Goal: Task Accomplishment & Management: Use online tool/utility

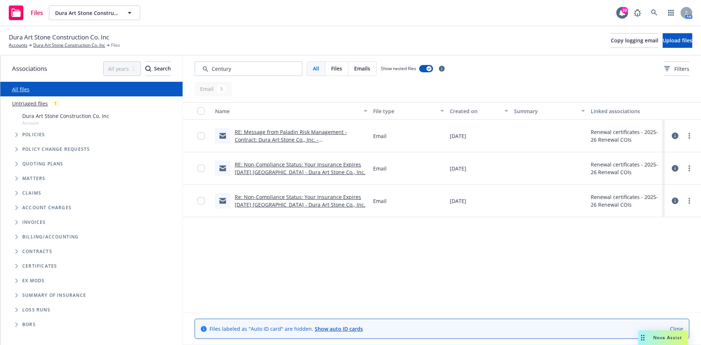
click at [64, 86] on div "All files" at bounding box center [91, 89] width 182 height 15
drag, startPoint x: 241, startPoint y: 69, endPoint x: 125, endPoint y: 61, distance: 116.7
click at [127, 69] on div "Associations All years 2027 2026 2025 2024 2023 2022 2021 2020 2019 2018 2017 2…" at bounding box center [350, 199] width 700 height 289
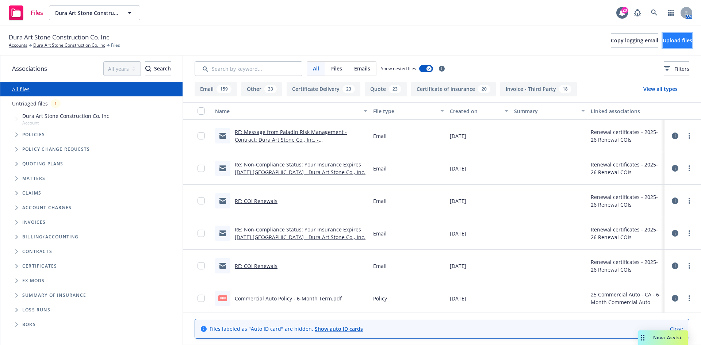
click at [662, 33] on button "Upload files" at bounding box center [677, 40] width 30 height 15
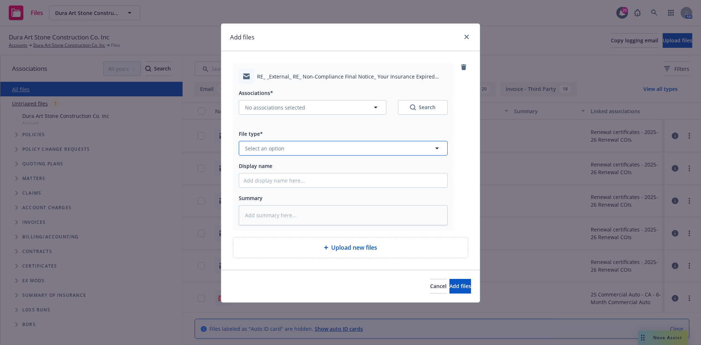
click at [289, 149] on button "Select an option" at bounding box center [343, 148] width 209 height 15
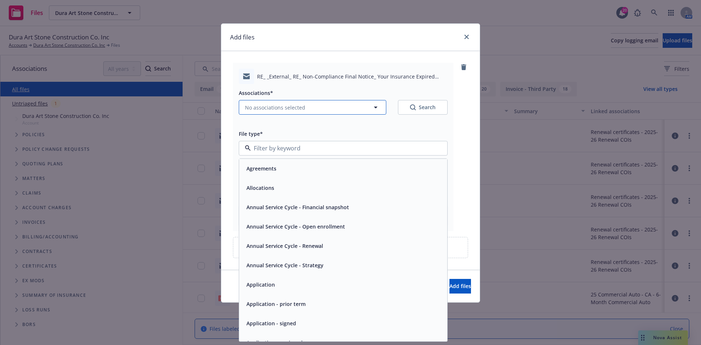
click at [283, 110] on span "No associations selected" at bounding box center [275, 108] width 60 height 8
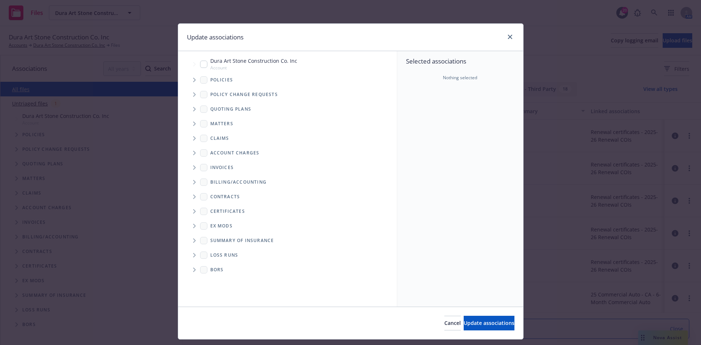
click at [192, 82] on span "Tree Example" at bounding box center [194, 80] width 12 height 12
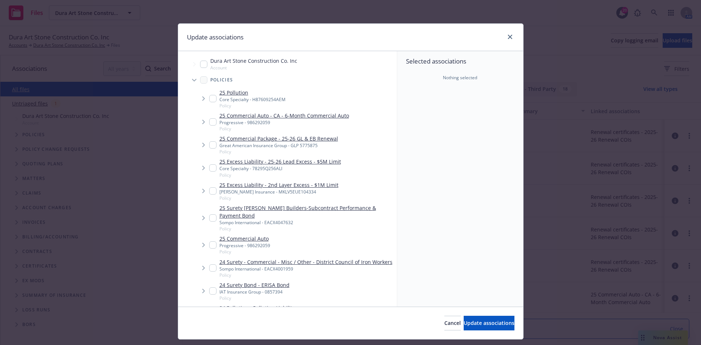
type textarea "x"
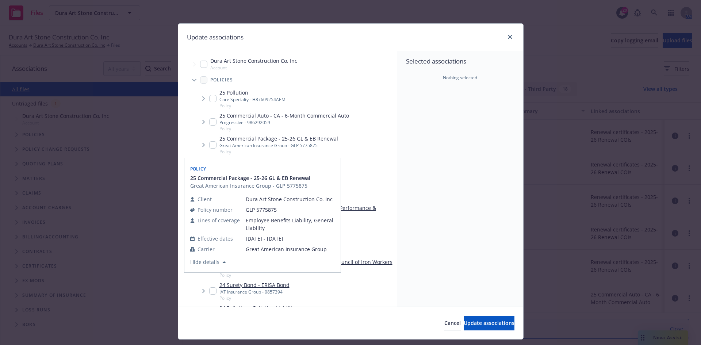
click at [209, 143] on input "Tree Example" at bounding box center [212, 144] width 7 height 7
checkbox input "true"
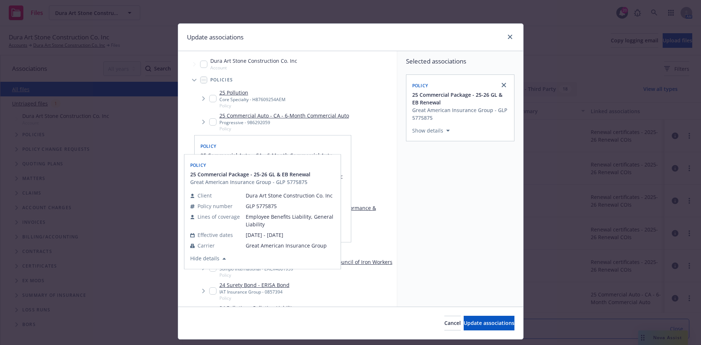
click at [209, 124] on input "Tree Example" at bounding box center [212, 121] width 7 height 7
checkbox input "true"
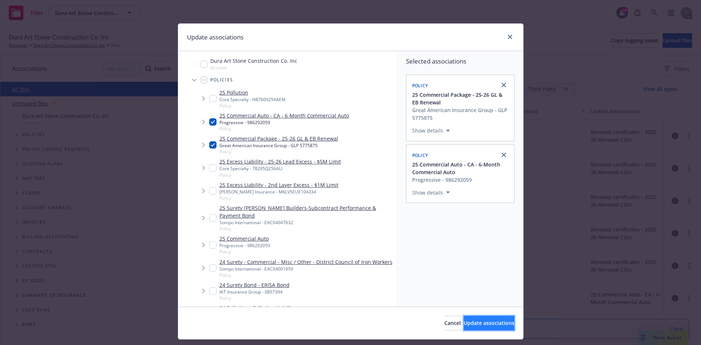
click at [482, 324] on span "Update associations" at bounding box center [489, 322] width 51 height 7
type textarea "x"
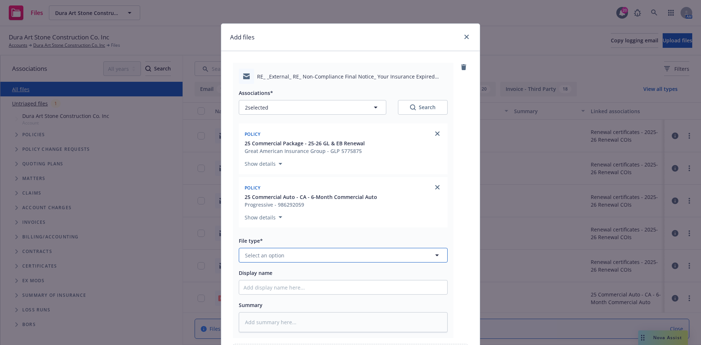
click at [281, 257] on button "Select an option" at bounding box center [343, 255] width 209 height 15
type input "x"
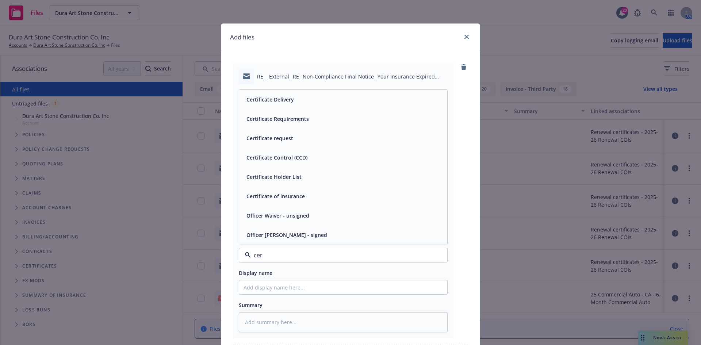
type input "cert"
drag, startPoint x: 248, startPoint y: 133, endPoint x: 256, endPoint y: 165, distance: 33.2
click at [248, 133] on div "Certificate Delivery" at bounding box center [269, 138] width 52 height 11
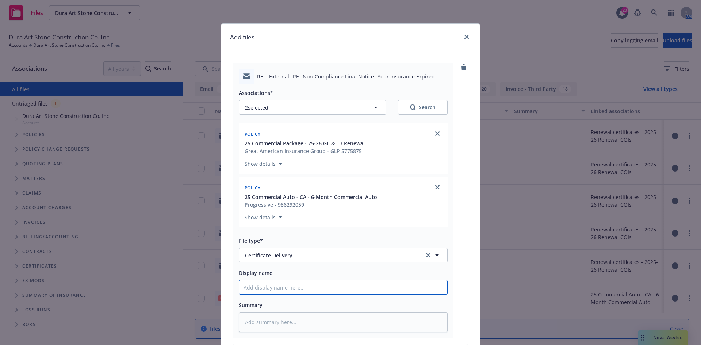
click at [265, 288] on input "Display name" at bounding box center [343, 287] width 208 height 14
paste input "[PERSON_NAME] Construction - COI - [PERSON_NAME] Construction - COI - Project N…"
type textarea "x"
type input "[PERSON_NAME] Construction - COI - [PERSON_NAME] Construction - COI - Project N…"
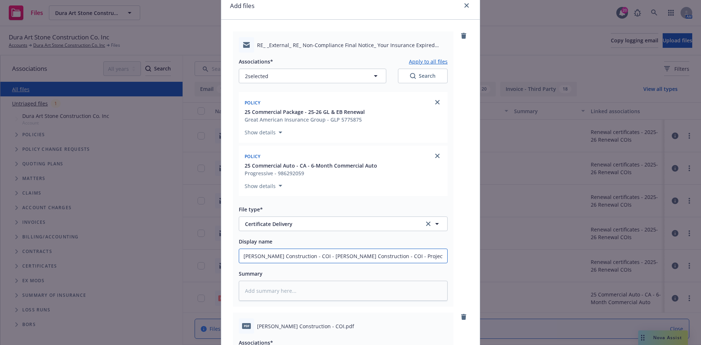
scroll to position [0, 0]
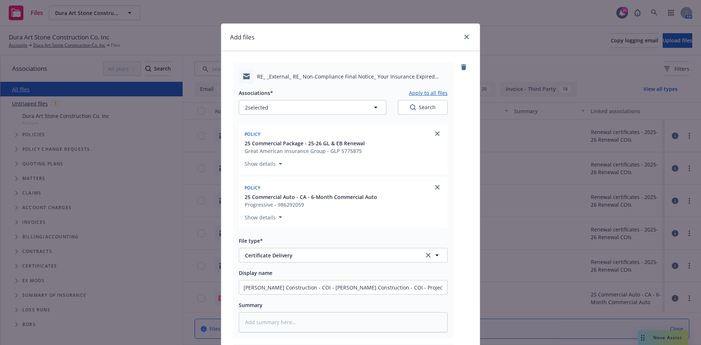
click at [433, 95] on button "Apply to all files" at bounding box center [428, 92] width 39 height 9
type textarea "x"
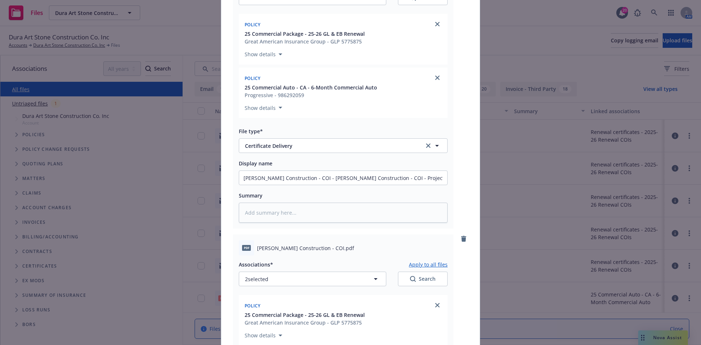
scroll to position [256, 0]
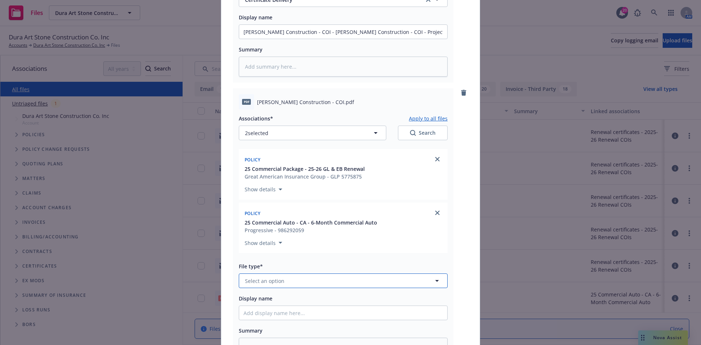
click at [297, 275] on button "Select an option" at bounding box center [343, 280] width 209 height 15
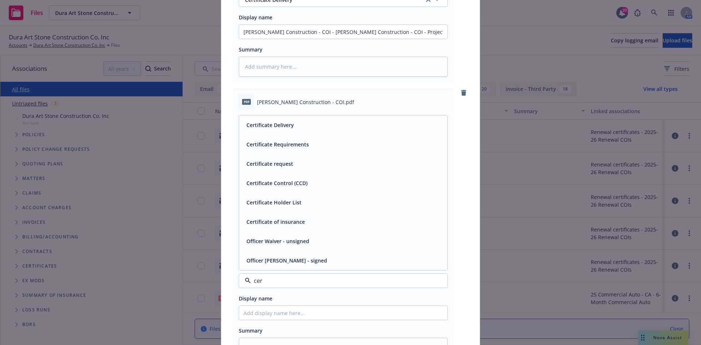
type input "cert"
click at [287, 255] on div "Certificate of insurance" at bounding box center [274, 260] width 63 height 11
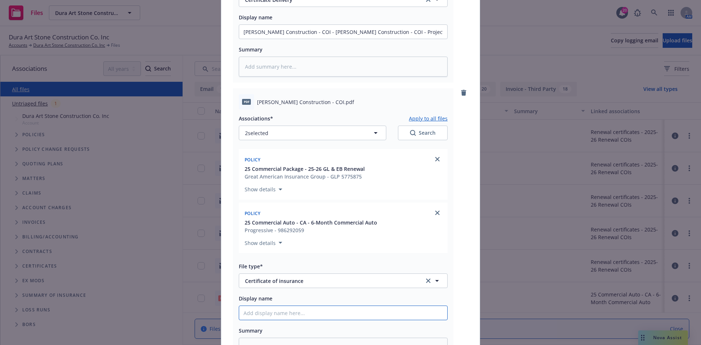
click at [285, 315] on input "Display name" at bounding box center [343, 313] width 208 height 14
paste input "[PERSON_NAME] Construction - COI - [PERSON_NAME] Construction - COI - Project N…"
type textarea "x"
type input "[PERSON_NAME] Construction - COI - [PERSON_NAME] Construction - COI - Project N…"
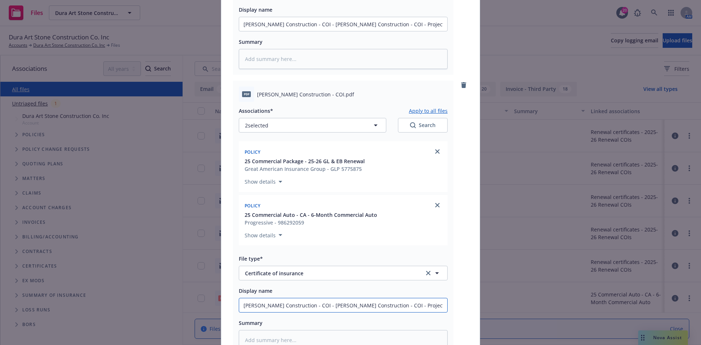
scroll to position [260, 0]
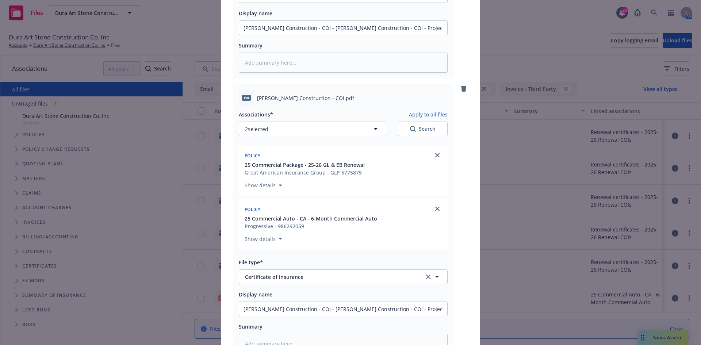
click at [427, 112] on button "Apply to all files" at bounding box center [428, 114] width 39 height 9
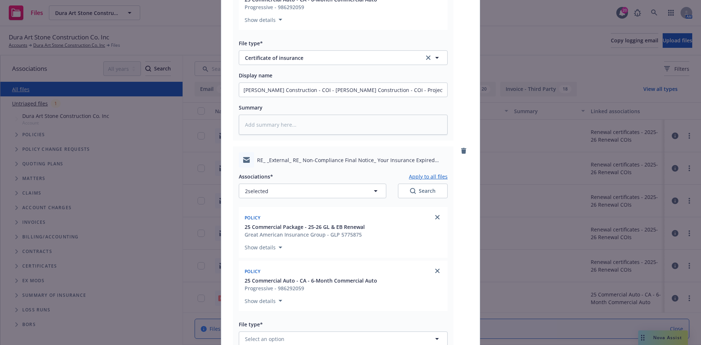
scroll to position [588, 0]
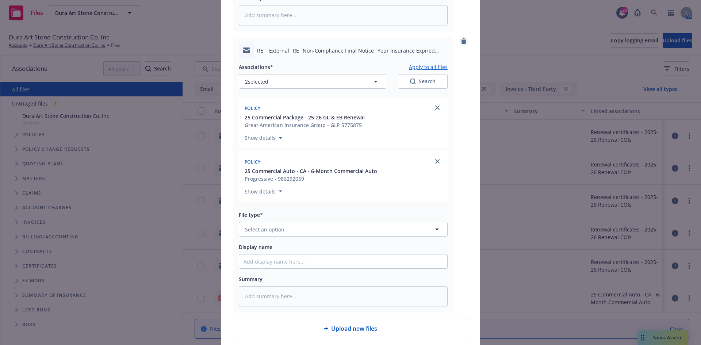
click at [461, 42] on icon "remove" at bounding box center [463, 41] width 5 height 6
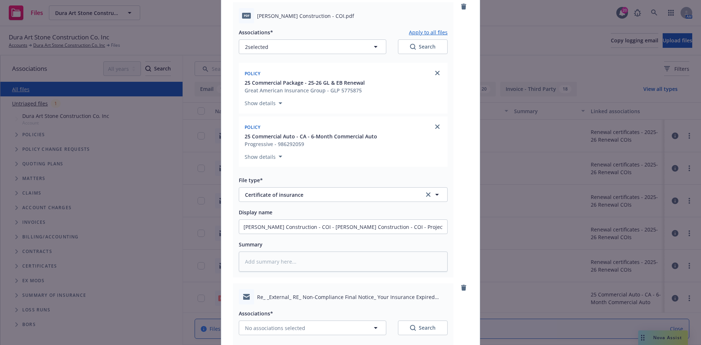
scroll to position [288, 0]
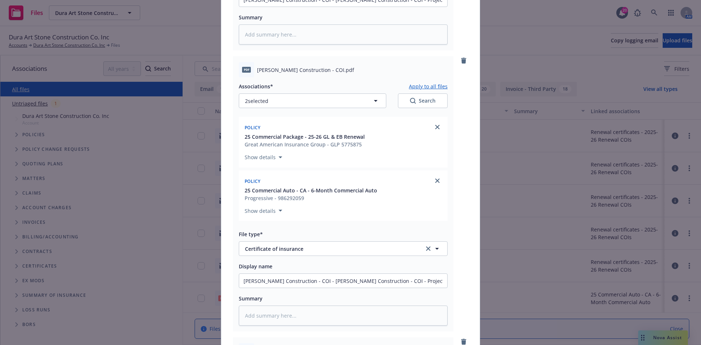
click at [411, 83] on button "Apply to all files" at bounding box center [428, 86] width 39 height 9
type textarea "x"
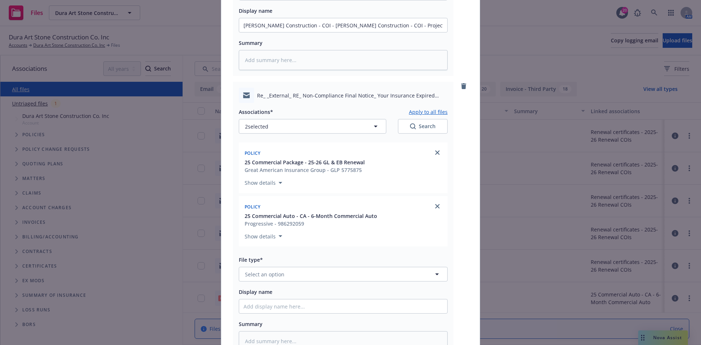
scroll to position [650, 0]
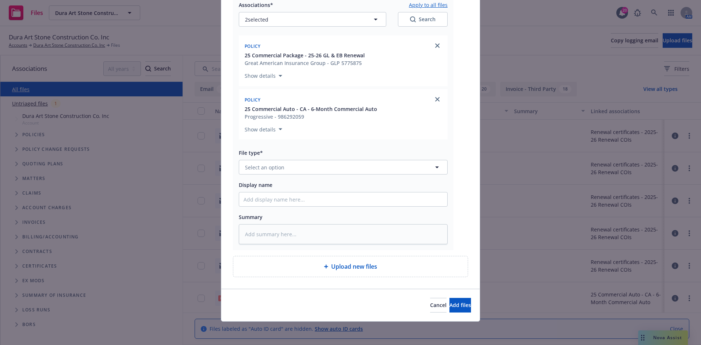
click at [301, 176] on div "Associations* Apply to all files 2 selected Search Policy 25 Commercial Package…" at bounding box center [343, 120] width 209 height 248
click at [300, 172] on button "Select an option" at bounding box center [343, 167] width 209 height 15
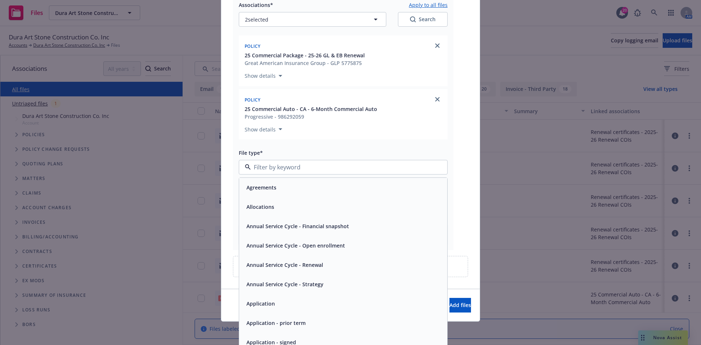
type input "w"
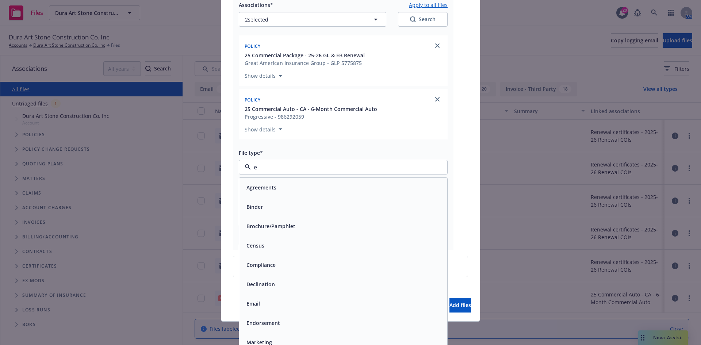
type input "em"
click at [288, 203] on div "Email" at bounding box center [342, 206] width 199 height 11
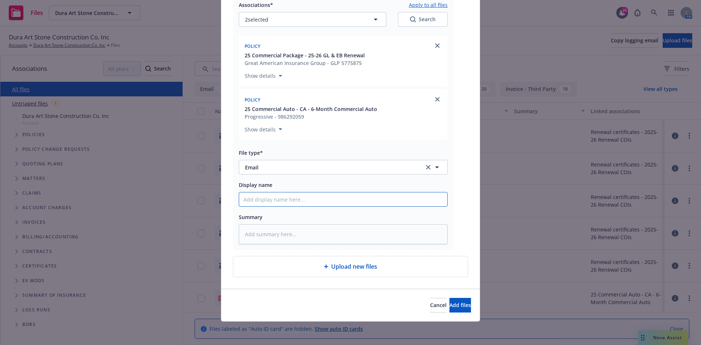
click at [289, 198] on input "Display name" at bounding box center [343, 199] width 208 height 14
type textarea "x"
type input "F"
type textarea "x"
type input "F/"
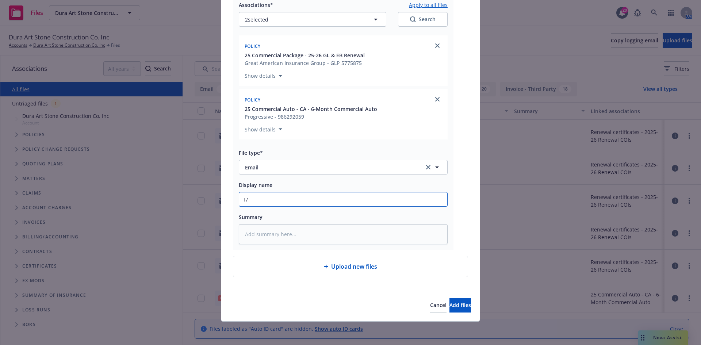
type textarea "x"
type input "F/C"
type textarea "x"
type input "F/Cl"
type textarea "x"
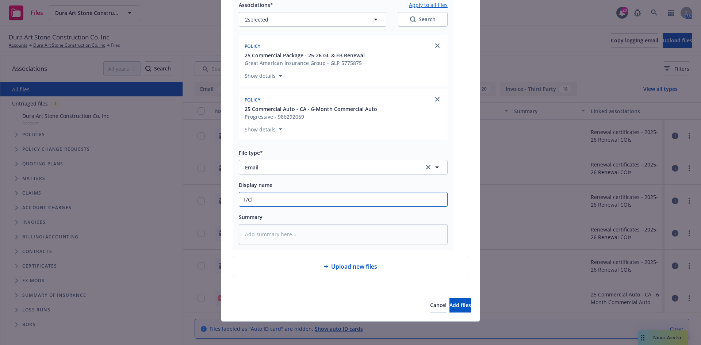
type input "F/Cla"
type textarea "x"
type input "F/Clar"
type textarea "x"
type input "F/[PERSON_NAME]"
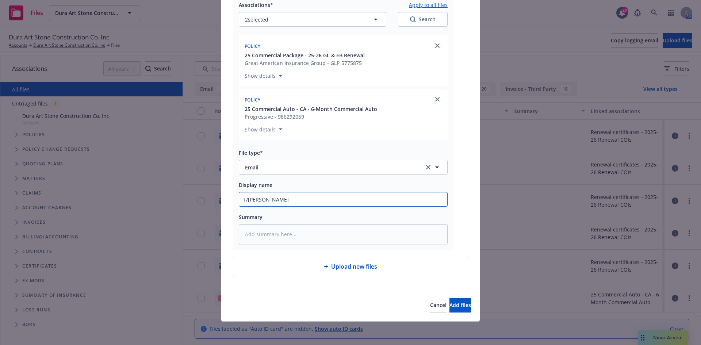
type textarea "x"
type input "F/[PERSON_NAME]"
type textarea "x"
type input "F/[PERSON_NAME]"
type textarea "x"
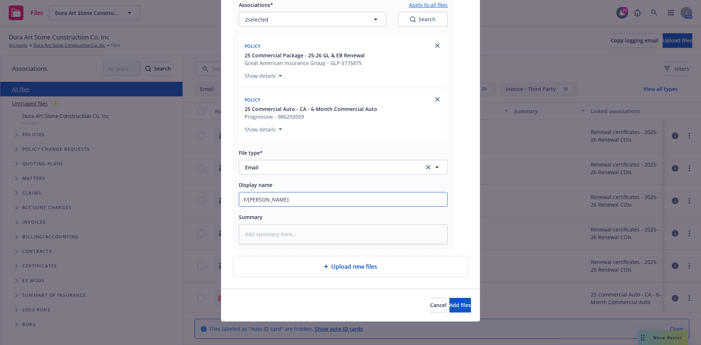
type input "F/[PERSON_NAME] Co"
type textarea "x"
type input "F/[PERSON_NAME] Con"
type textarea "x"
type input "F/[PERSON_NAME] Cons"
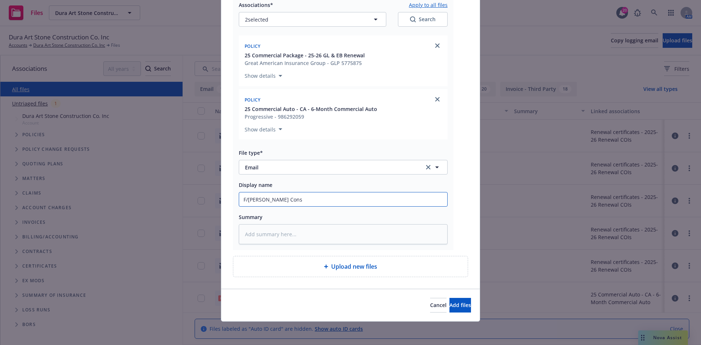
type textarea "x"
type input "F/[PERSON_NAME] Const"
type textarea "x"
type input "F/[PERSON_NAME] Constr"
type textarea "x"
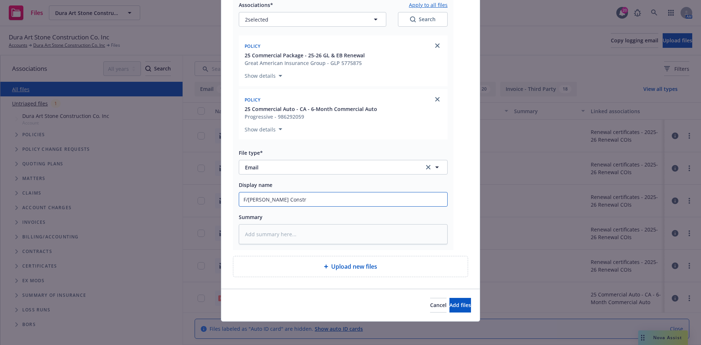
type input "F/[PERSON_NAME] Constru"
type textarea "x"
type input "F/[PERSON_NAME] Construc"
type textarea "x"
type input "F/[PERSON_NAME] Constructi"
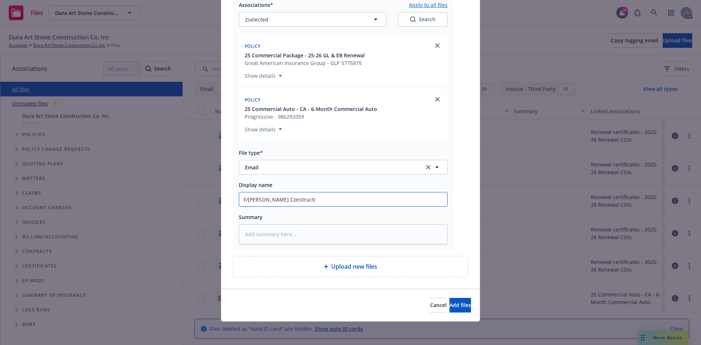
type textarea "x"
type input "F/[PERSON_NAME] Constructio"
type textarea "x"
type input "F/[PERSON_NAME] Construction"
type textarea "x"
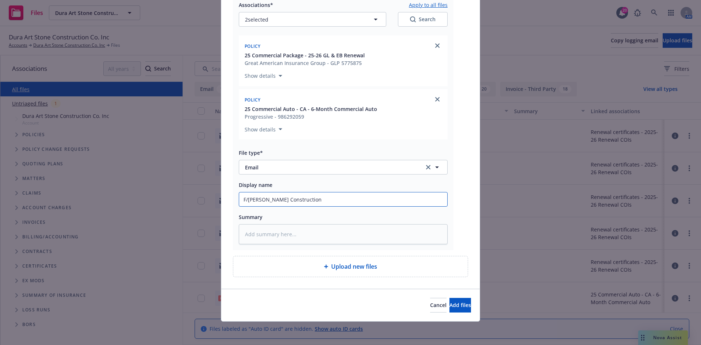
type input "F/[PERSON_NAME] Construction"
type textarea "x"
type input "F/[PERSON_NAME] Construction -"
type textarea "x"
type input "F/[PERSON_NAME] Construction -"
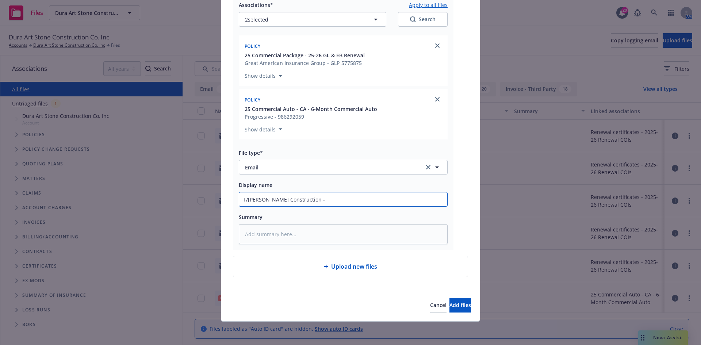
paste input "[PERSON_NAME] Construction - COI - [PERSON_NAME] Construction - COI - Project N…"
type textarea "x"
type input "F/[PERSON_NAME] Construction - [PERSON_NAME] Construction - COI - [PERSON_NAME]…"
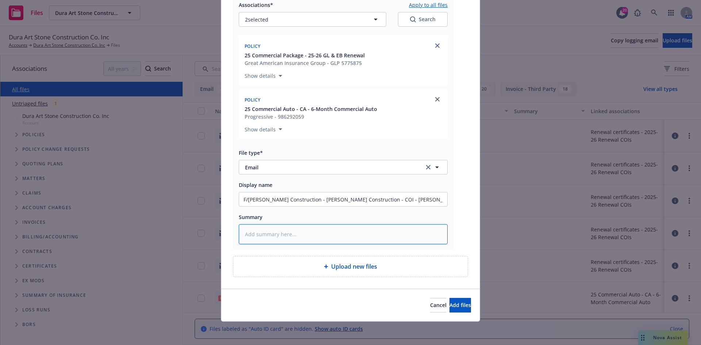
click at [361, 236] on textarea at bounding box center [343, 234] width 209 height 20
paste textarea "To clear things up, [PERSON_NAME] is the OCIP (Owner's Contact Insurance Progra…"
type textarea "x"
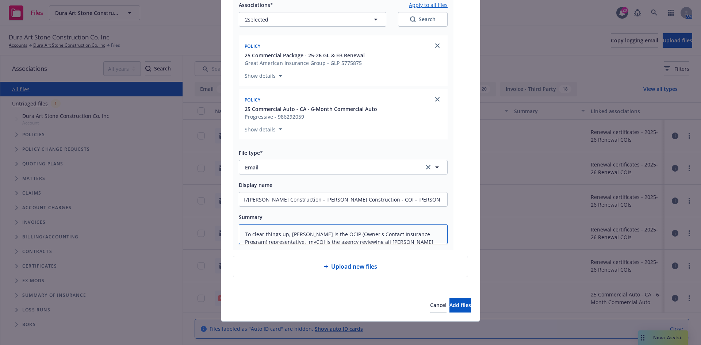
scroll to position [673, 0]
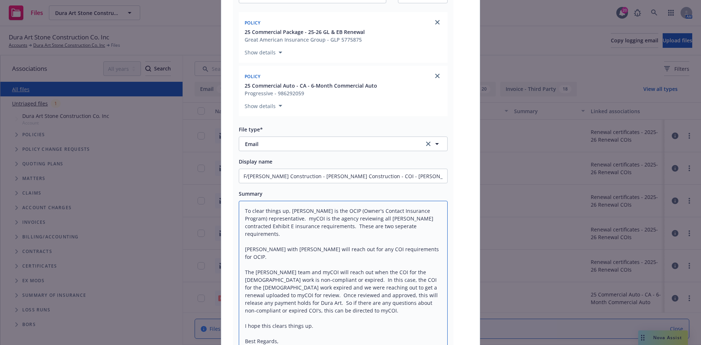
type textarea "To clear things up, [PERSON_NAME] is the OCIP (Owner's Contact Insurance Progra…"
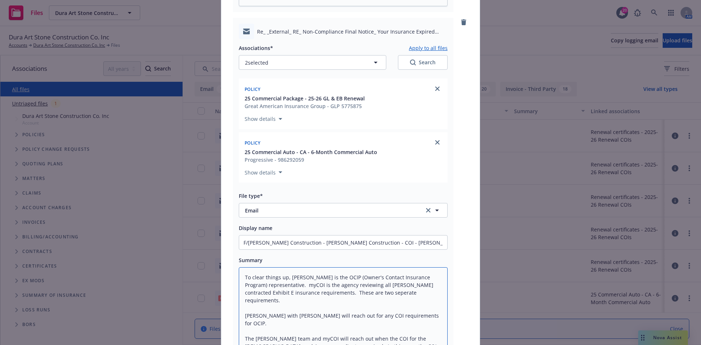
scroll to position [525, 0]
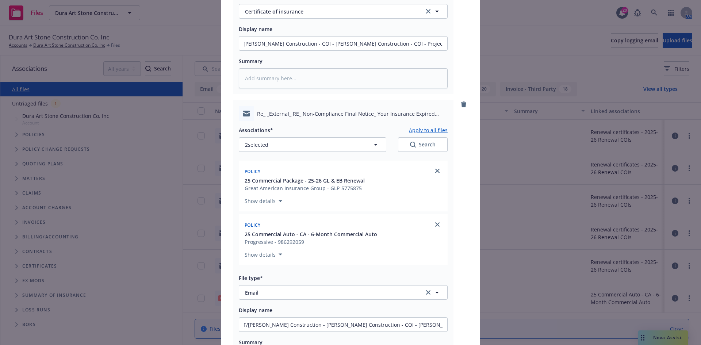
click at [422, 126] on button "Apply to all files" at bounding box center [428, 130] width 39 height 9
click at [422, 128] on button "Apply to all files" at bounding box center [428, 130] width 39 height 9
type textarea "x"
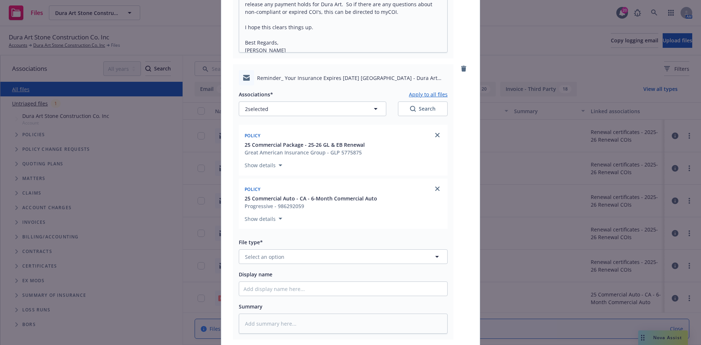
scroll to position [1061, 0]
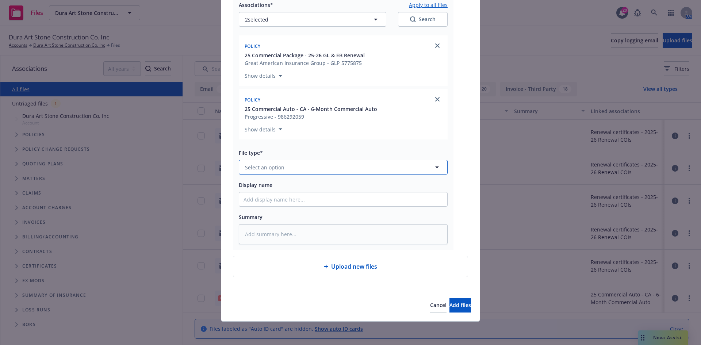
click at [314, 169] on button "Select an option" at bounding box center [343, 167] width 209 height 15
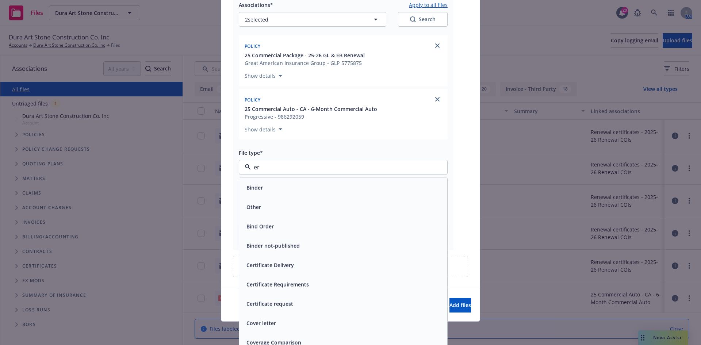
type input "ert"
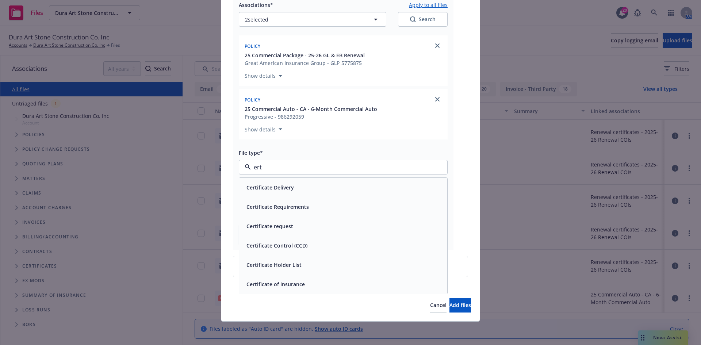
click at [312, 231] on div "Certificate request" at bounding box center [342, 226] width 199 height 11
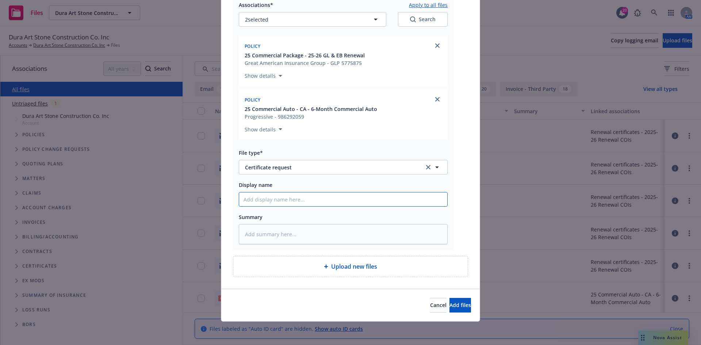
click at [269, 198] on input "Display name" at bounding box center [343, 199] width 208 height 14
type textarea "x"
type input "F"
type textarea "x"
type input "F/"
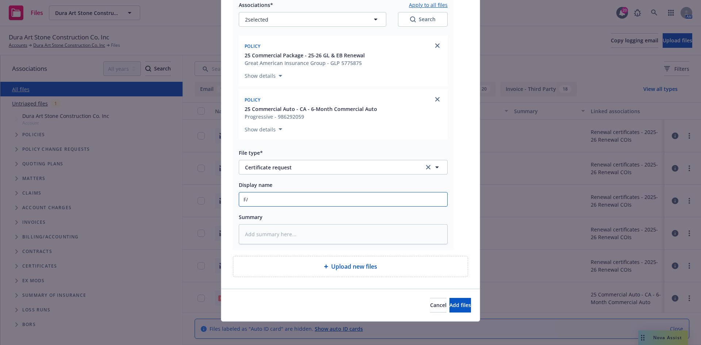
type textarea "x"
type input "F/P"
type textarea "x"
type input "F/Pa"
type textarea "x"
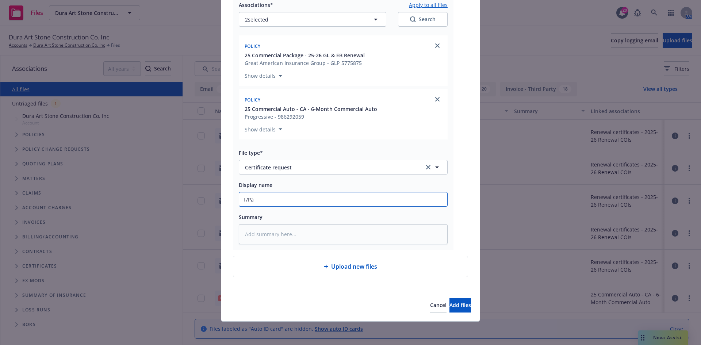
type input "F/Pal"
type textarea "x"
type input "F/Pala"
type textarea "x"
type input "F/Palad"
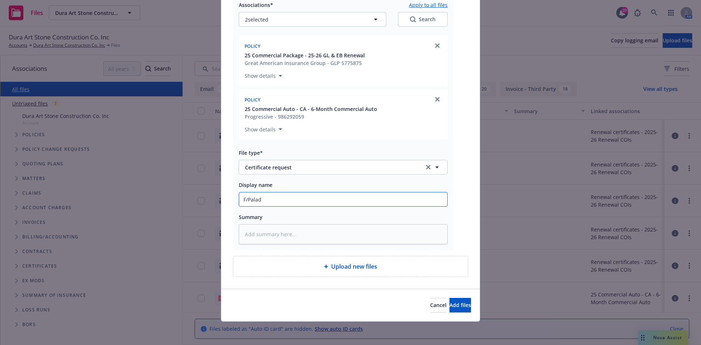
type textarea "x"
type input "F/Paladi"
type textarea "x"
type input "F/Paladin"
type textarea "x"
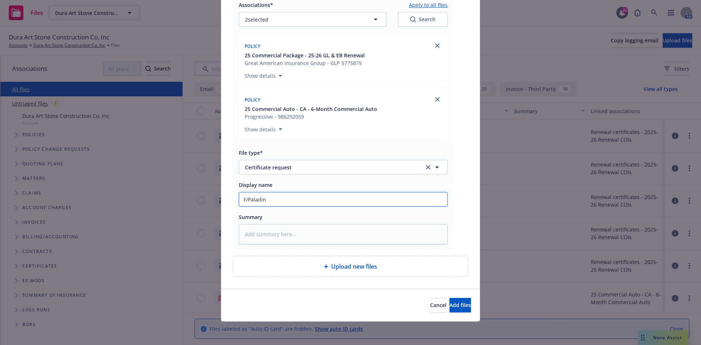
type input "F/Paladin"
type textarea "x"
type input "F/Paladin -"
type textarea "x"
paste input "To clear things up, [PERSON_NAME] is the OCIP (Owner's Contact Insurance Progra…"
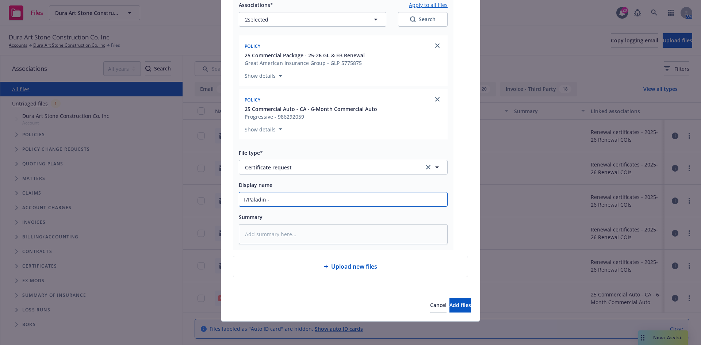
type input "F/Paladin - To clear things up, [PERSON_NAME] is the OCIP (Owner's Contact Insu…"
type textarea "x"
type input "F/Paladin - To clear things up, [PERSON_NAME] is the OCIP (Owner's Contact Insu…"
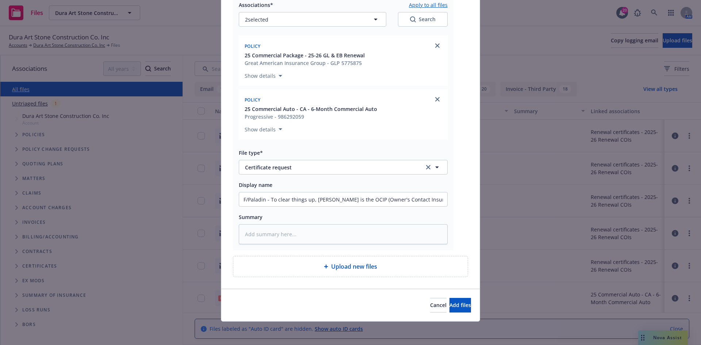
click at [445, 200] on div "Reminder_ Your Insurance Expires [DATE] Century City Center - Dura Art Stone Co…" at bounding box center [343, 112] width 220 height 275
drag, startPoint x: 266, startPoint y: 200, endPoint x: 510, endPoint y: 223, distance: 244.9
click at [510, 223] on div "Add files RE_ _External_ RE_ Non-Compliance Final Notice_ Your Insurance Expire…" at bounding box center [350, 172] width 701 height 345
type textarea "x"
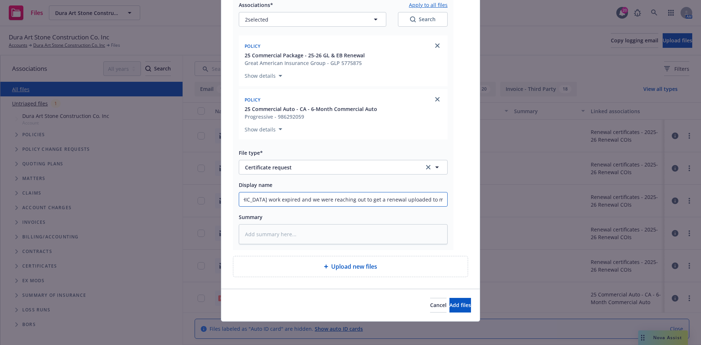
type input "F/Paladin -if there are any questions about non-compliant or expired COI's, thi…"
drag, startPoint x: 239, startPoint y: 199, endPoint x: 439, endPoint y: 195, distance: 200.4
click at [481, 197] on div "Add files RE_ _External_ RE_ Non-Compliance Final Notice_ Your Insurance Expire…" at bounding box center [350, 172] width 701 height 345
type textarea "x"
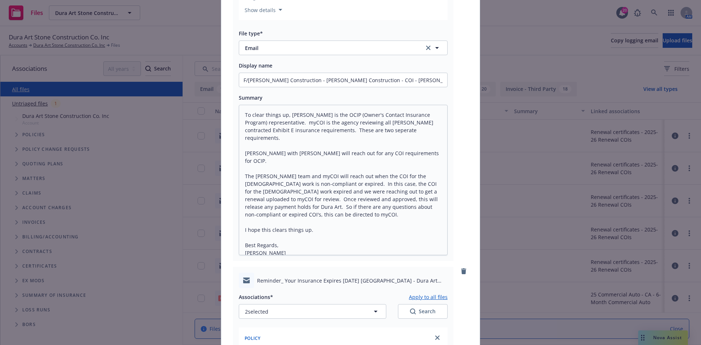
scroll to position [660, 0]
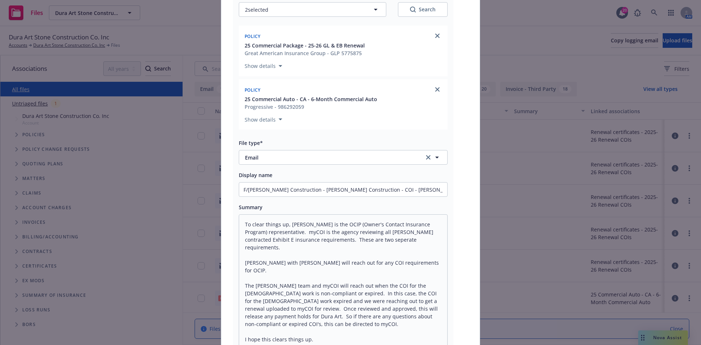
type input "F/Paladin"
drag, startPoint x: 292, startPoint y: 188, endPoint x: 446, endPoint y: 187, distance: 154.0
click at [446, 187] on div "Re_ _External_ RE_ Non-Compliance Final Notice_ Your Insurance Expired [DATE] […" at bounding box center [343, 168] width 220 height 406
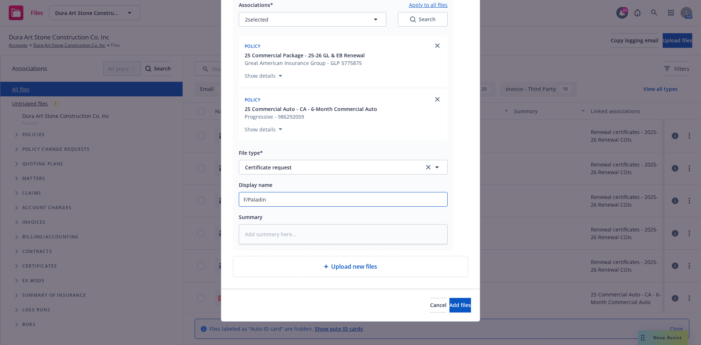
scroll to position [0, 0]
click at [334, 203] on input "F/Paladin" at bounding box center [343, 199] width 208 height 14
type textarea "x"
type input "F/Paladin -"
type textarea "x"
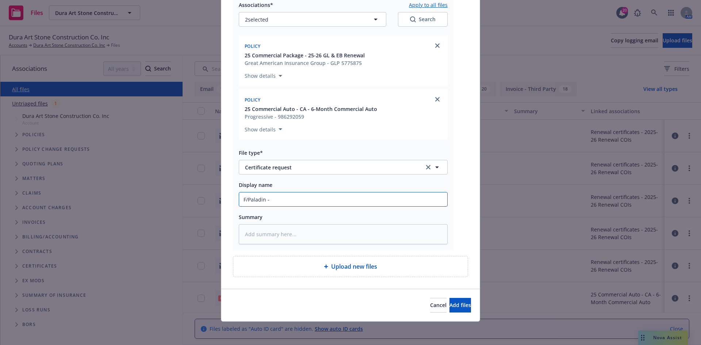
type input "F/Paladin -"
paste input "[PERSON_NAME] Construction - COI - [PERSON_NAME] Construction - COI - Project N…"
type textarea "x"
type input "F/Paladin - [PERSON_NAME] Construction - COI - [PERSON_NAME] Construction - COI…"
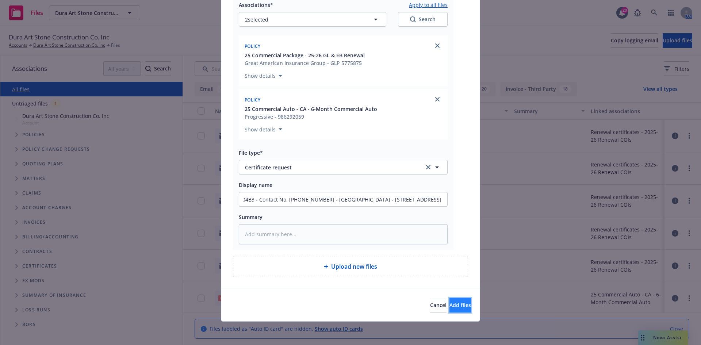
scroll to position [0, 0]
click at [451, 305] on span "Add files" at bounding box center [460, 304] width 22 height 7
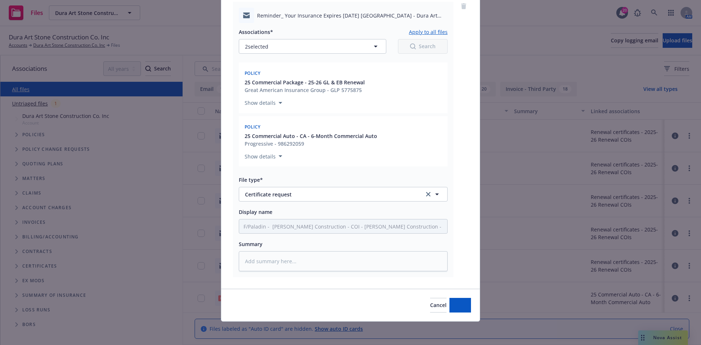
scroll to position [1034, 0]
type textarea "x"
